Goal: Transaction & Acquisition: Purchase product/service

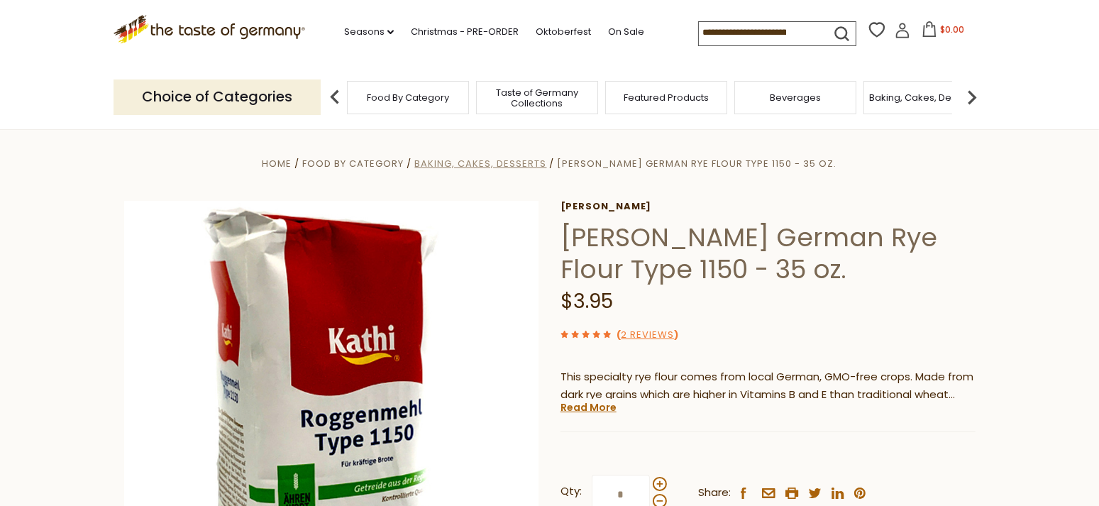
click at [516, 164] on span "Baking, Cakes, Desserts" at bounding box center [480, 163] width 132 height 13
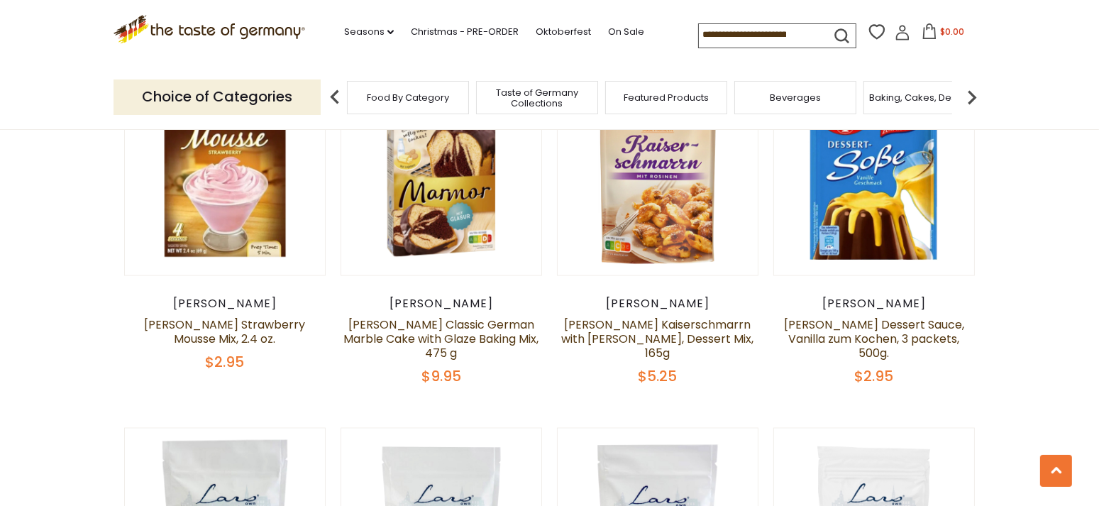
scroll to position [2086, 0]
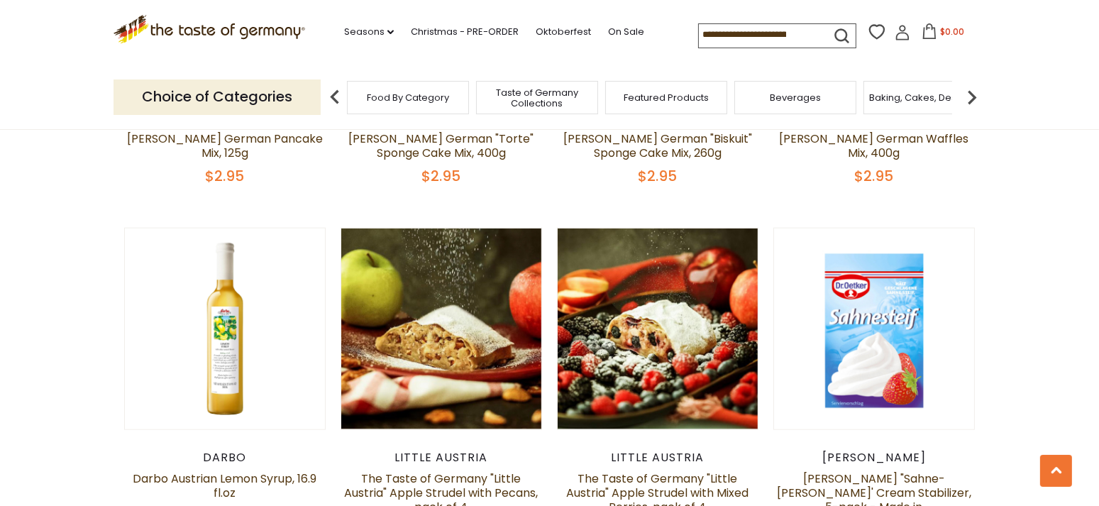
click at [699, 35] on input at bounding box center [759, 34] width 120 height 20
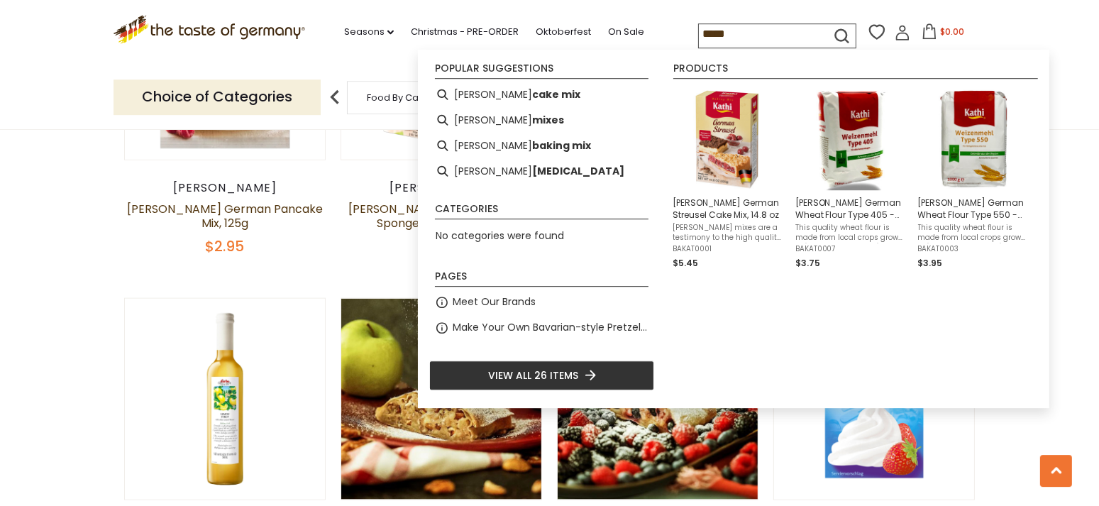
scroll to position [2012, 0]
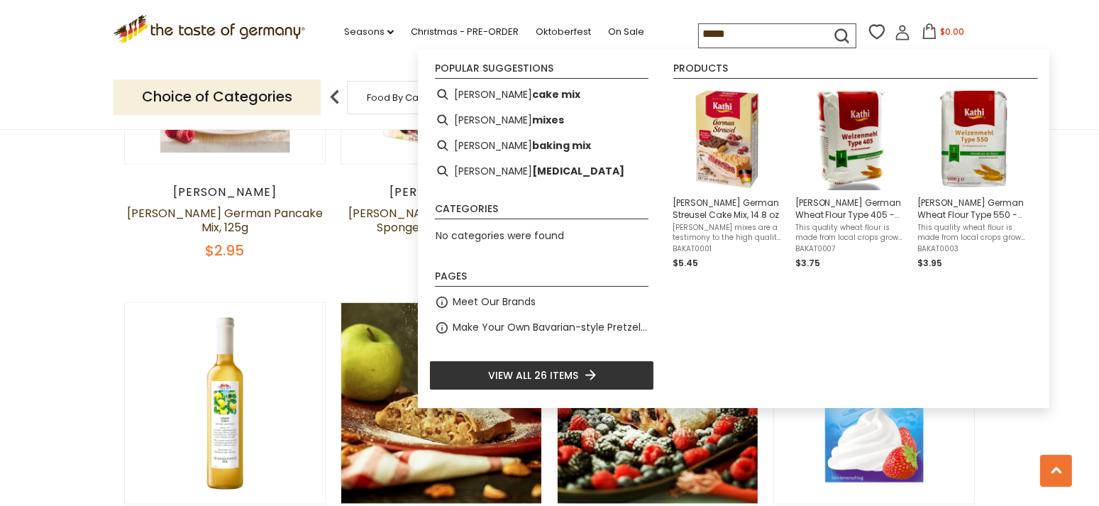
drag, startPoint x: 678, startPoint y: 28, endPoint x: 610, endPoint y: 31, distance: 68.2
click at [699, 31] on input "*****" at bounding box center [759, 34] width 120 height 20
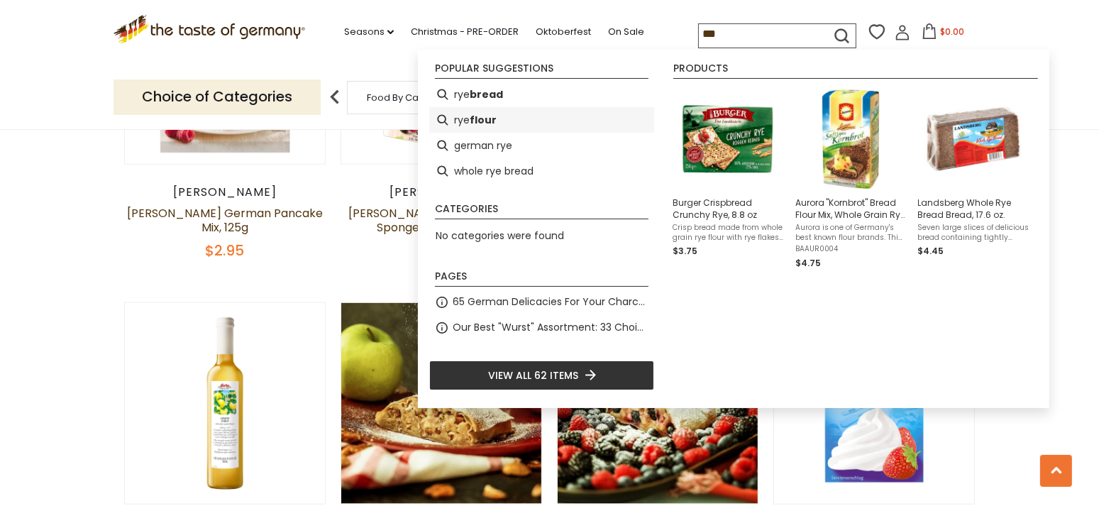
click at [476, 124] on b "flour" at bounding box center [483, 120] width 27 height 16
type input "*********"
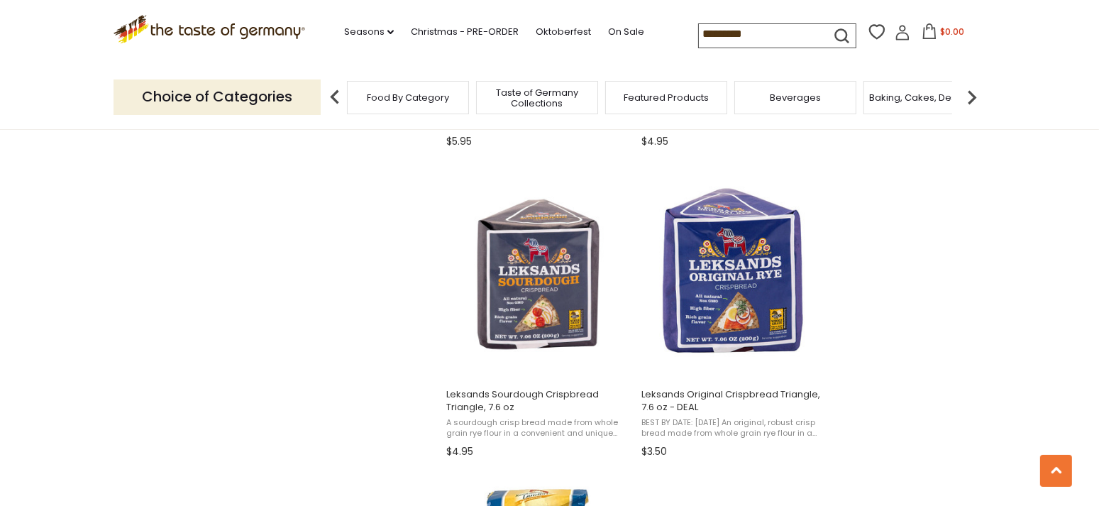
scroll to position [2459, 0]
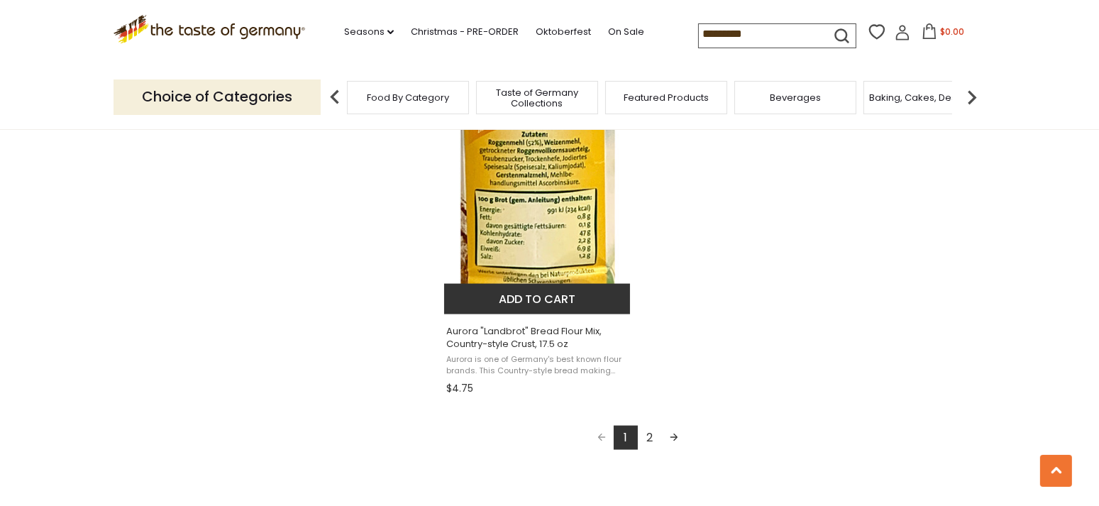
click at [512, 336] on span "Aurora "Landbrot" Bread Flour Mix, Country-style Crust, 17.5 oz" at bounding box center [538, 338] width 184 height 26
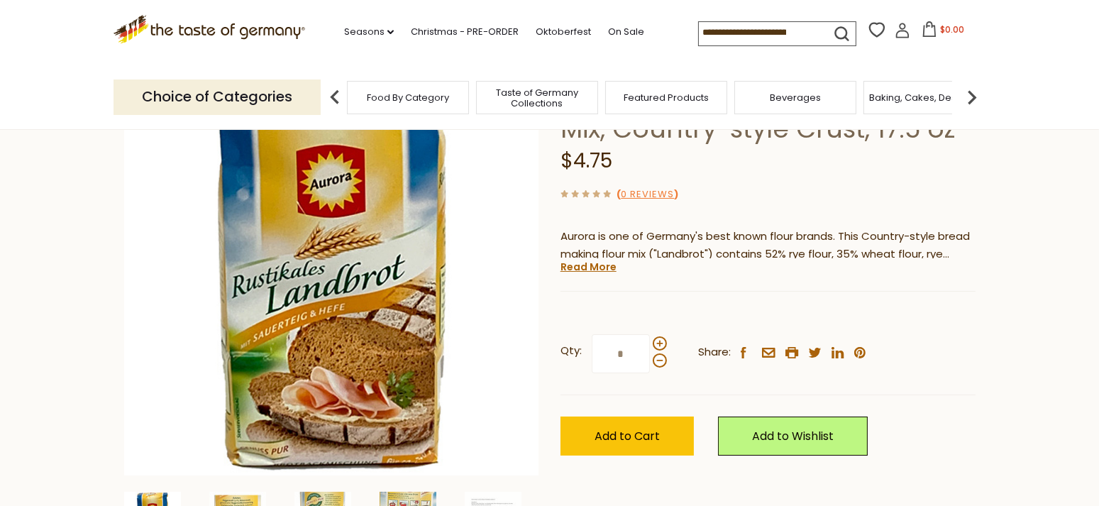
scroll to position [224, 0]
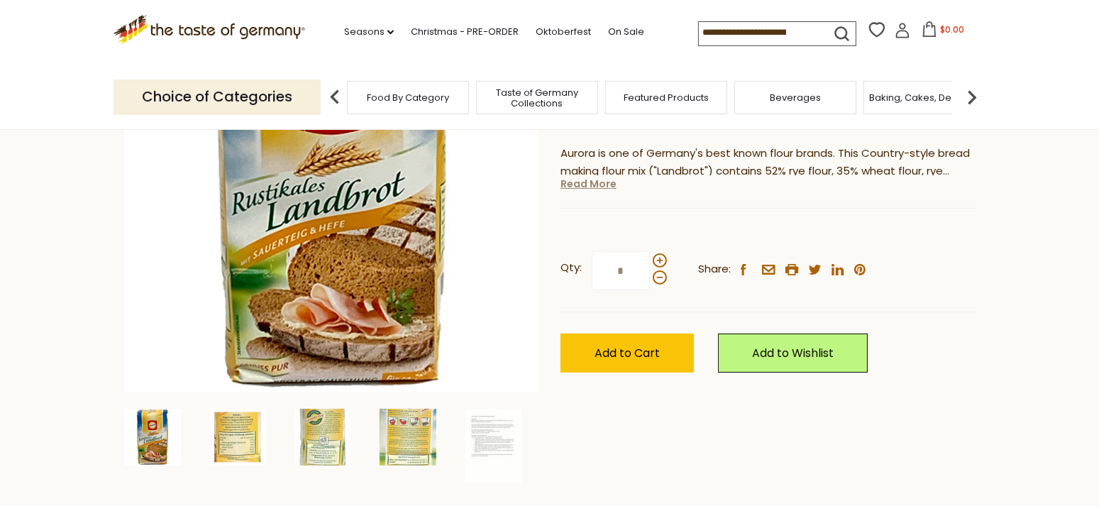
click at [584, 182] on link "Read More" at bounding box center [589, 184] width 56 height 14
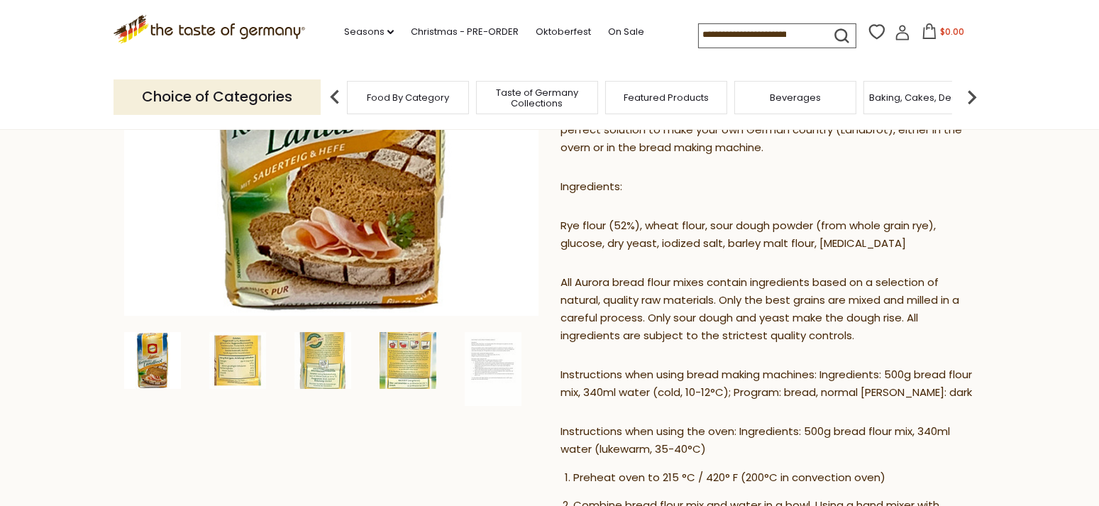
scroll to position [298, 0]
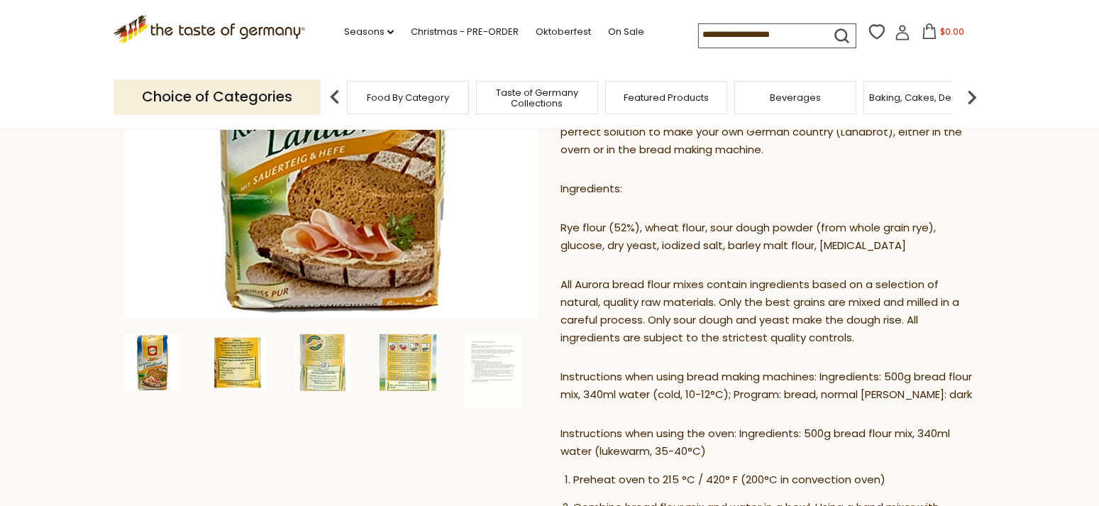
click at [219, 372] on img at bounding box center [237, 362] width 57 height 57
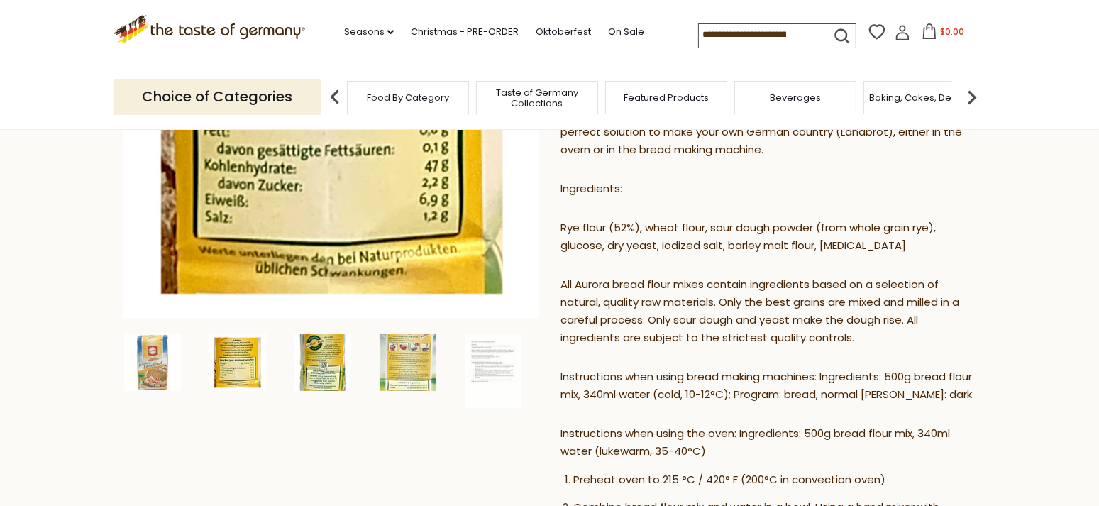
click at [325, 357] on img at bounding box center [322, 362] width 57 height 57
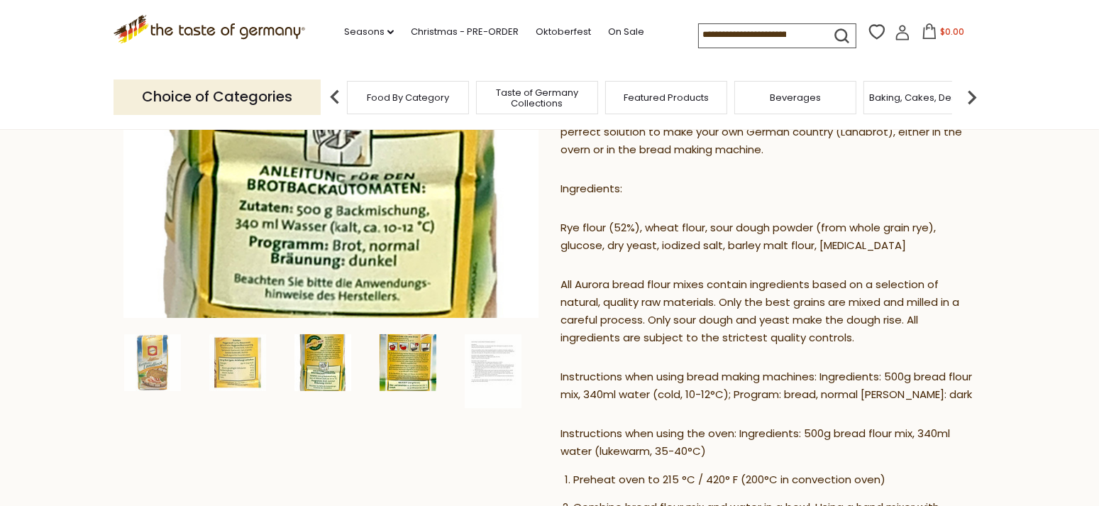
click at [413, 360] on img at bounding box center [408, 362] width 57 height 57
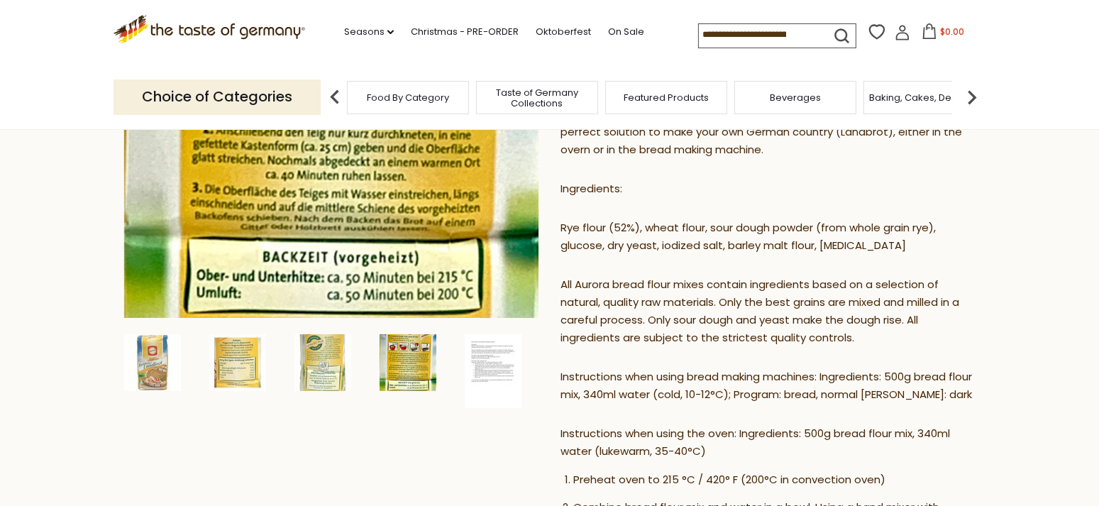
click at [480, 357] on img at bounding box center [493, 371] width 57 height 74
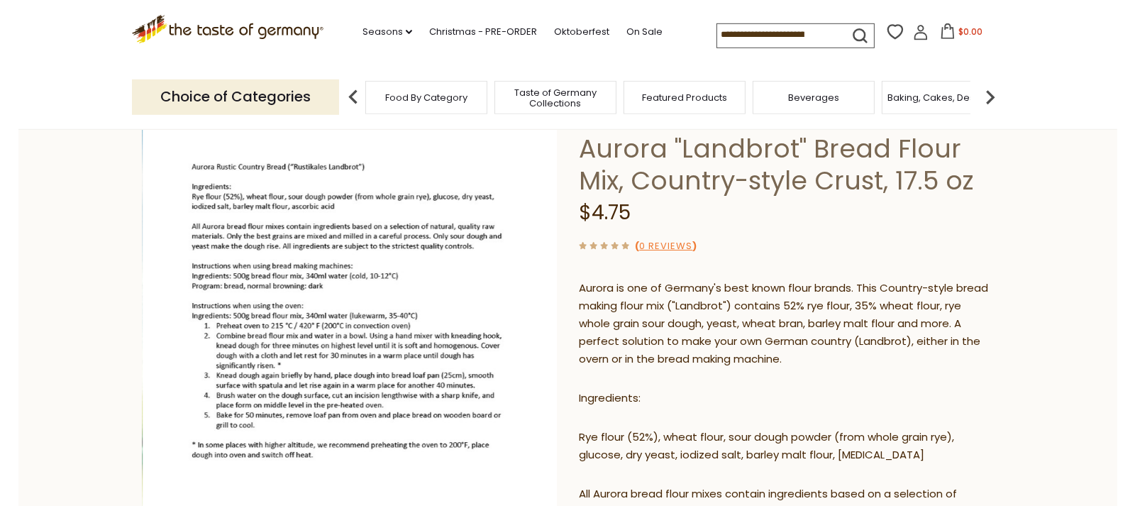
scroll to position [0, 0]
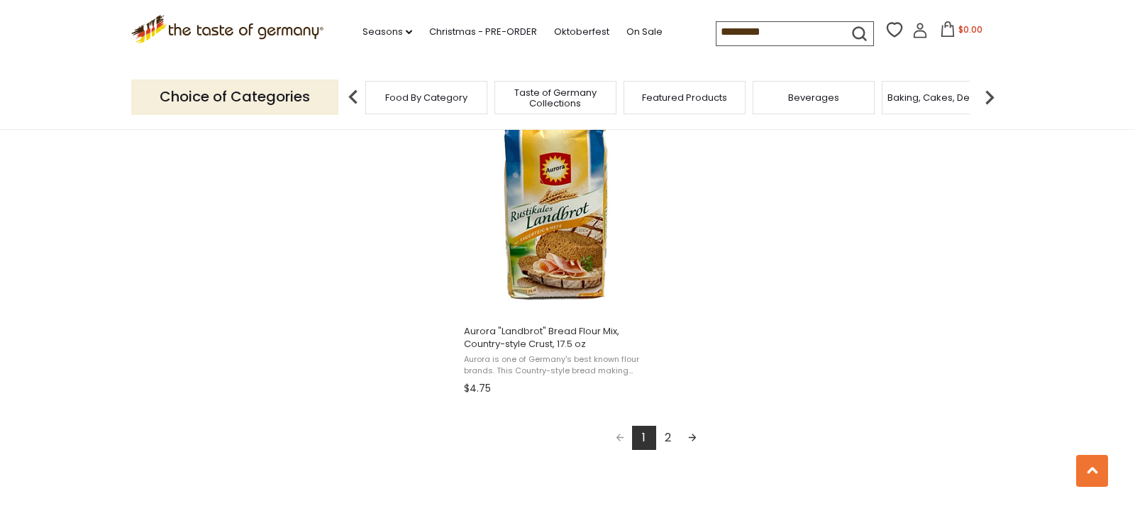
scroll to position [2459, 0]
click at [666, 440] on link "2" at bounding box center [668, 438] width 24 height 24
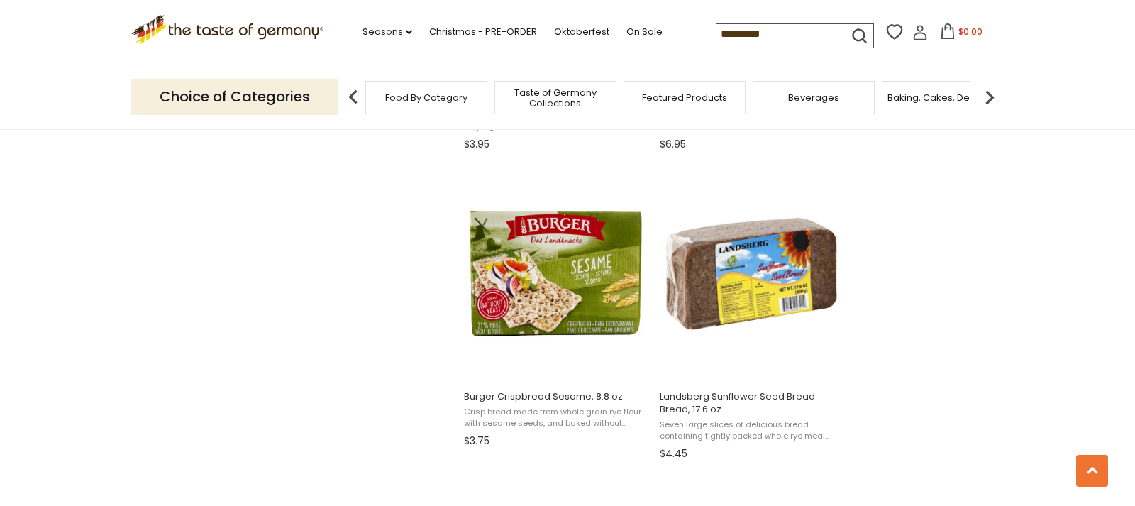
scroll to position [1118, 0]
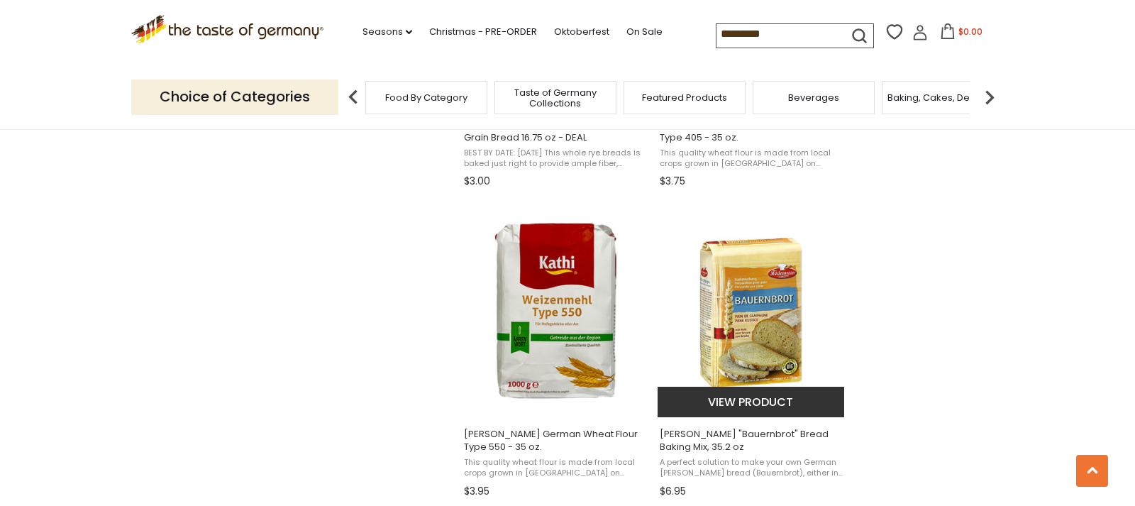
click at [737, 435] on span "[PERSON_NAME] "Bauernbrot" Bread Baking Mix, 35.2 oz" at bounding box center [752, 441] width 184 height 26
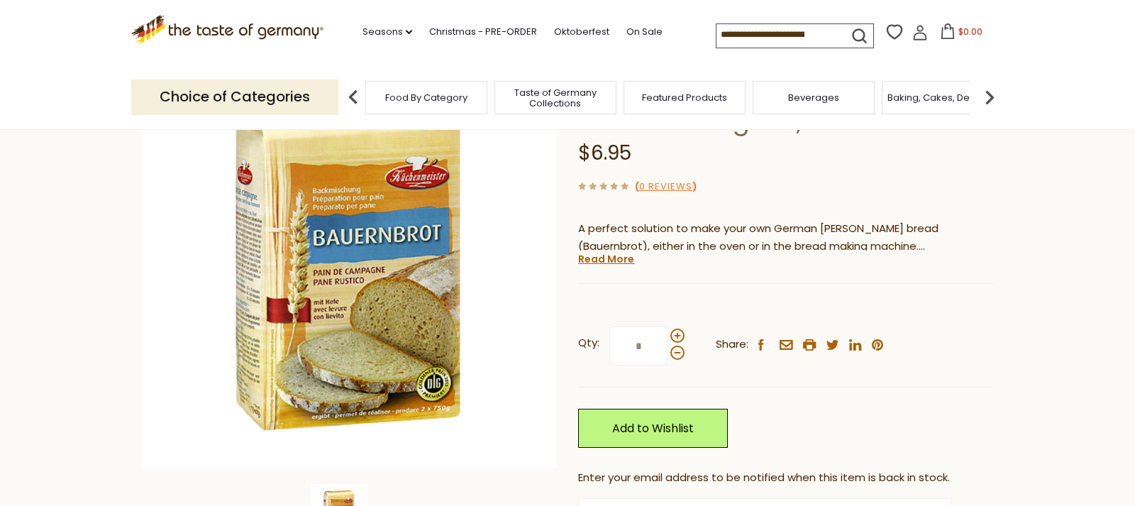
scroll to position [75, 0]
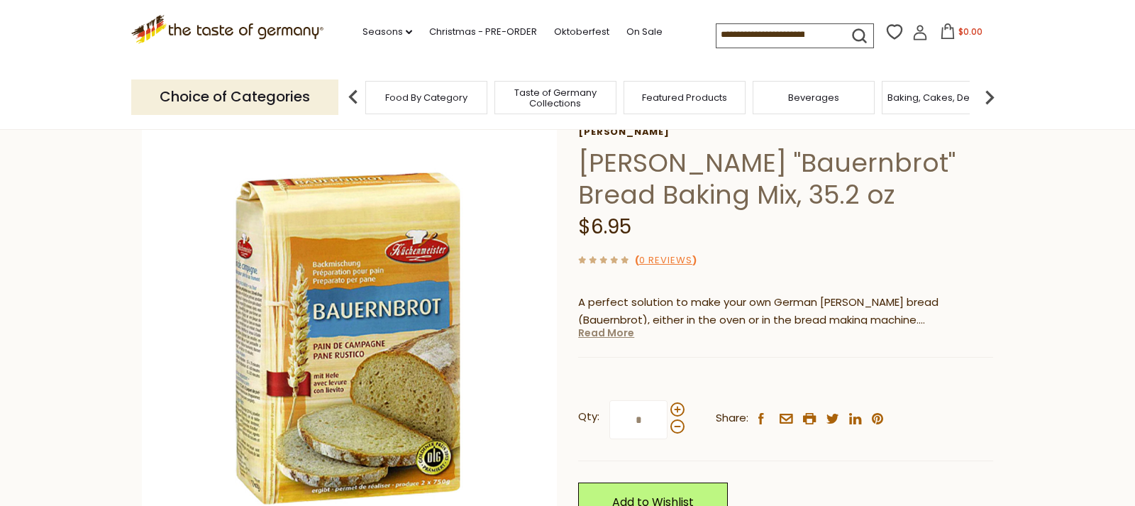
click at [605, 334] on link "Read More" at bounding box center [606, 333] width 56 height 14
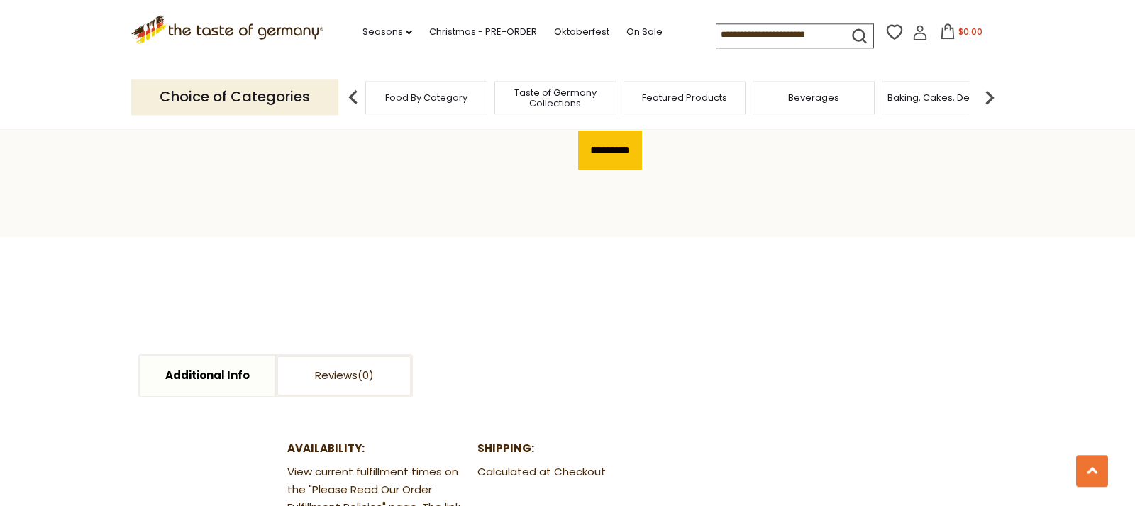
scroll to position [522, 0]
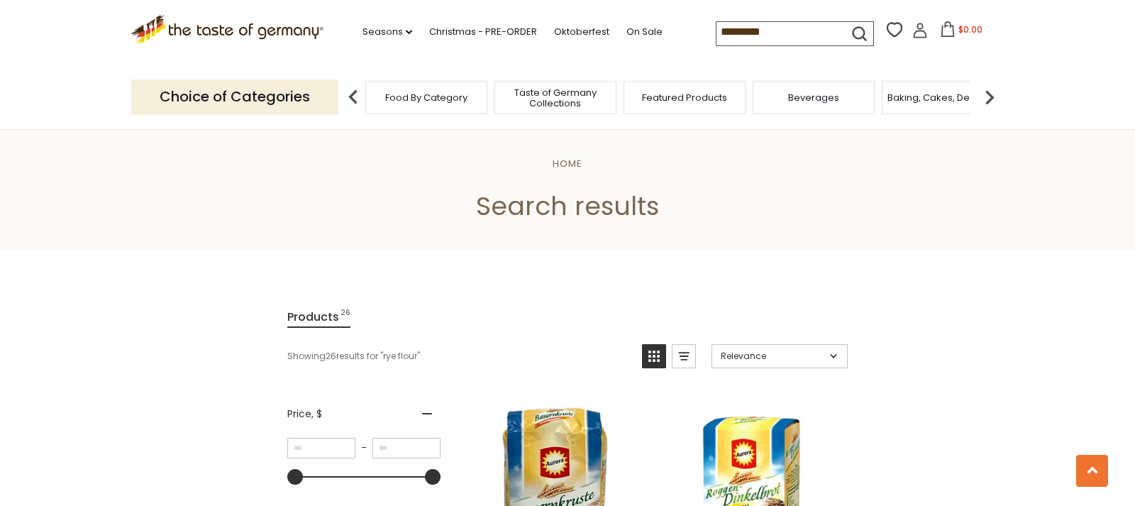
scroll to position [1118, 0]
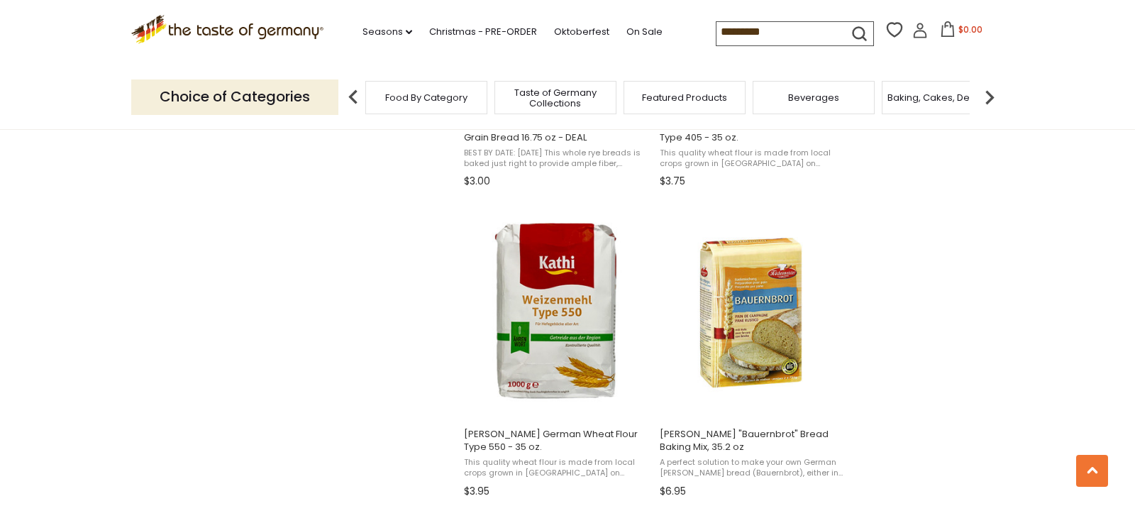
scroll to position [2125, 0]
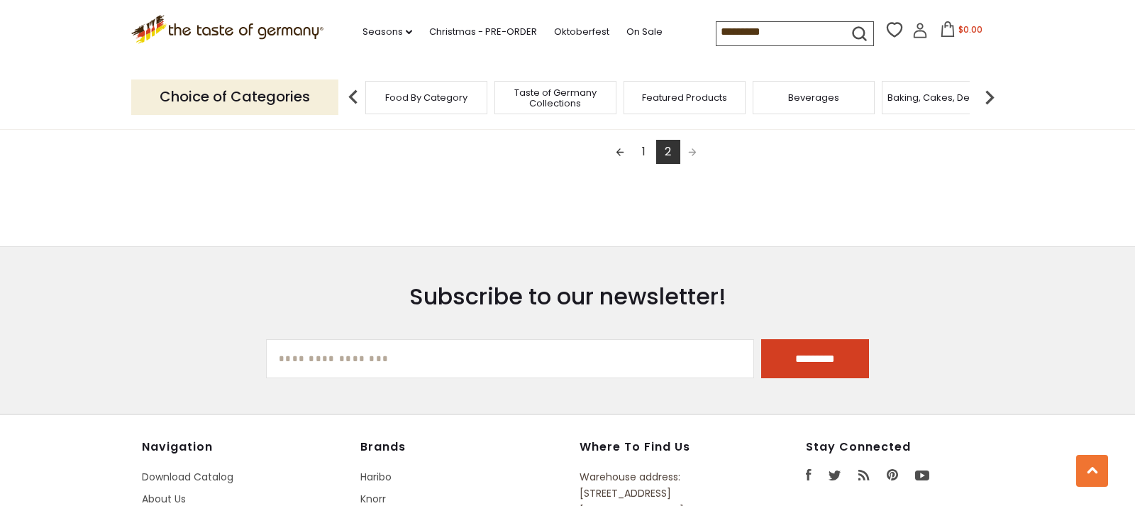
click at [644, 150] on link "1" at bounding box center [644, 152] width 24 height 24
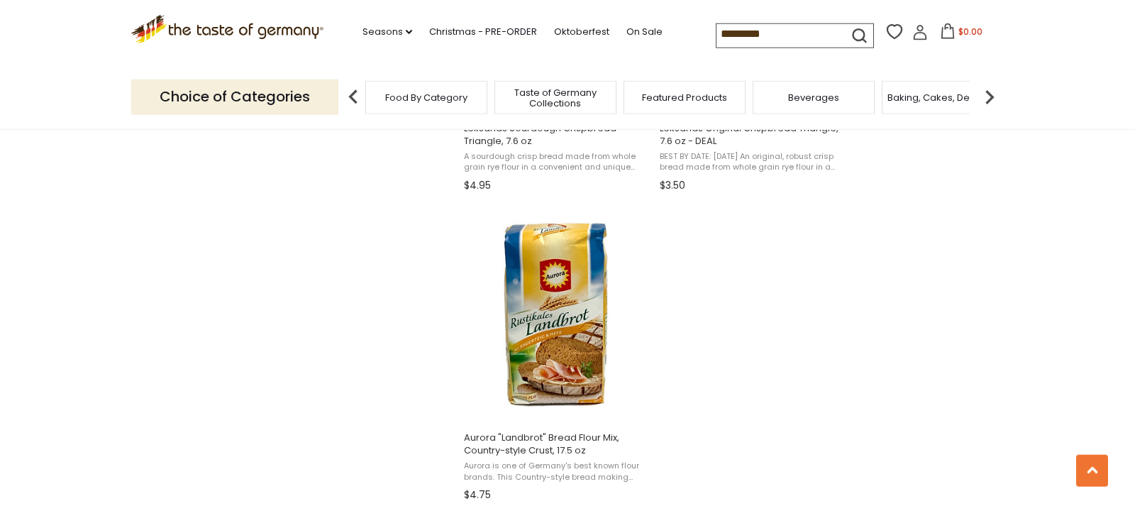
scroll to position [2533, 0]
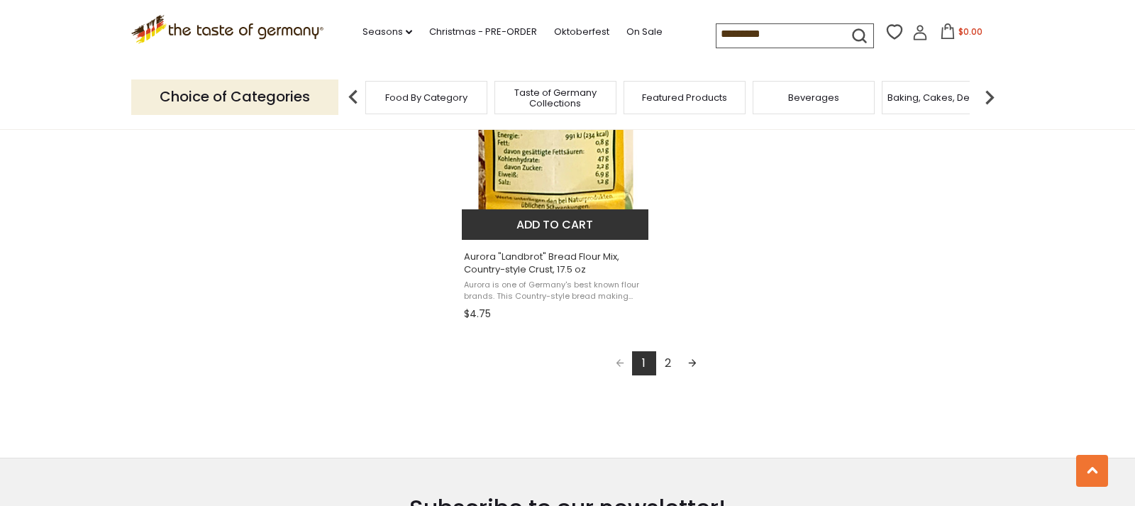
click at [548, 263] on span "Aurora "Landbrot" Bread Flour Mix, Country-style Crust, 17.5 oz" at bounding box center [556, 263] width 184 height 26
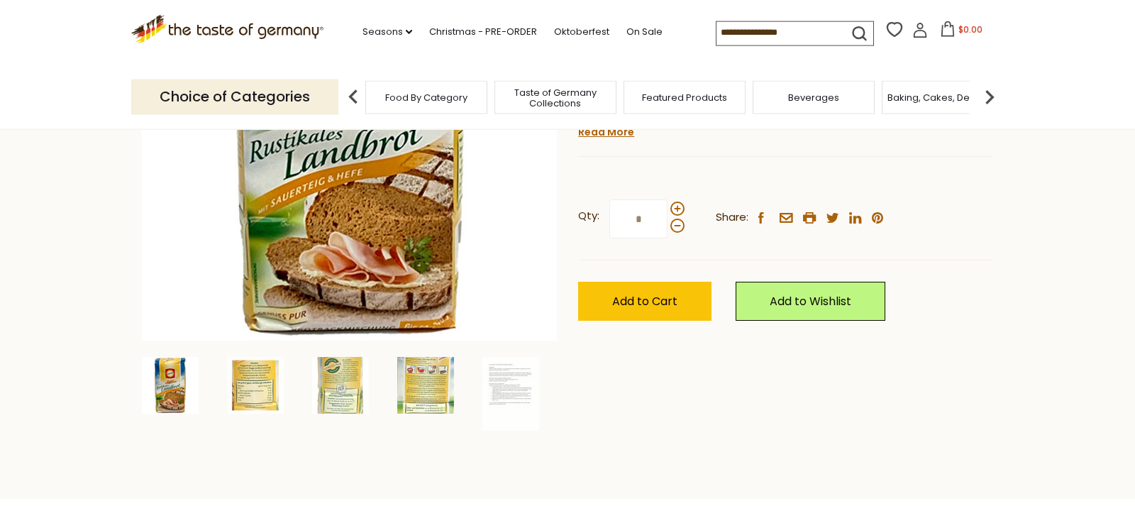
scroll to position [298, 0]
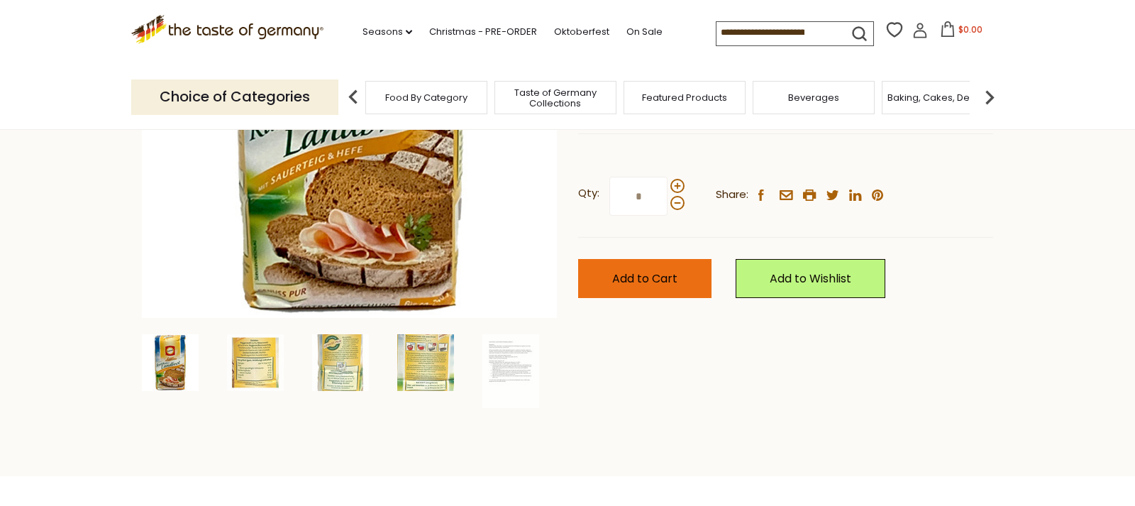
click at [633, 277] on span "Add to Cart" at bounding box center [644, 278] width 65 height 16
click at [940, 28] on icon at bounding box center [948, 29] width 16 height 16
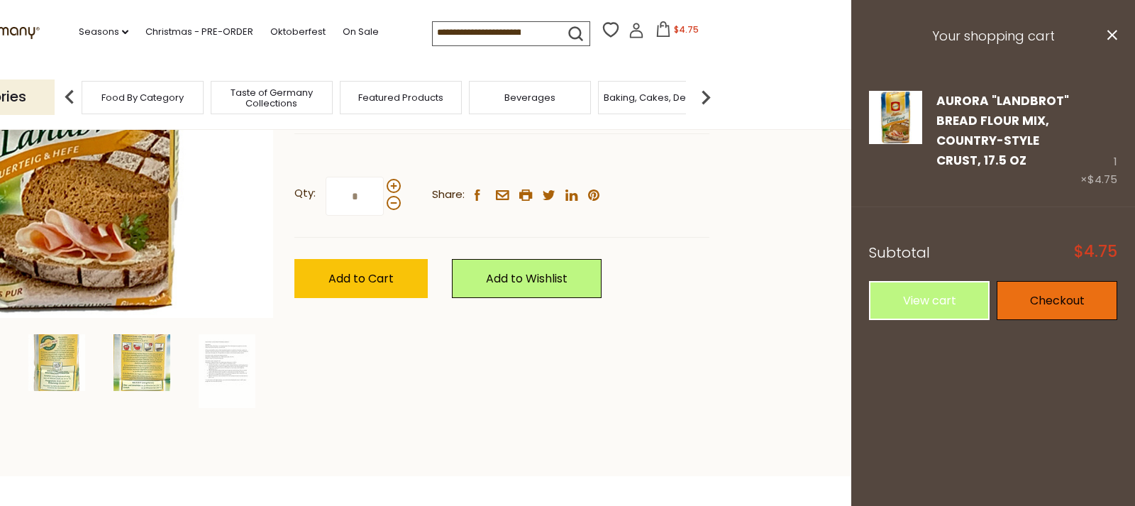
click at [1064, 298] on link "Checkout" at bounding box center [1057, 300] width 121 height 39
